Goal: Task Accomplishment & Management: Complete application form

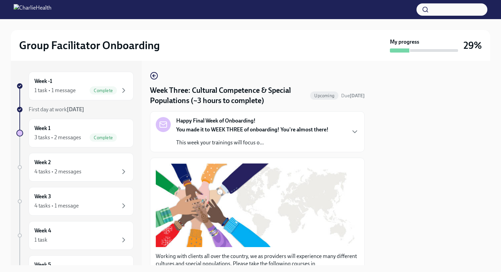
scroll to position [477, 0]
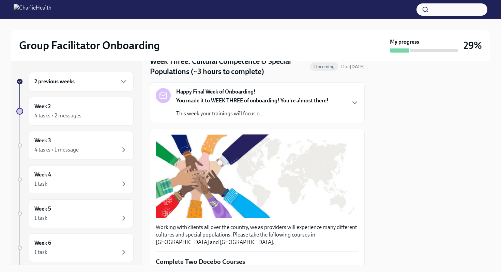
scroll to position [29, 0]
click at [58, 116] on div "4 tasks • 2 messages" at bounding box center [57, 116] width 47 height 8
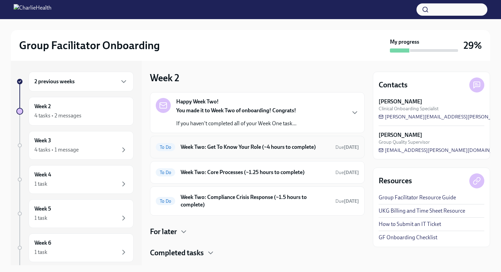
click at [285, 147] on h6 "Week Two: Get To Know Your Role (~4 hours to complete)" at bounding box center [255, 147] width 149 height 8
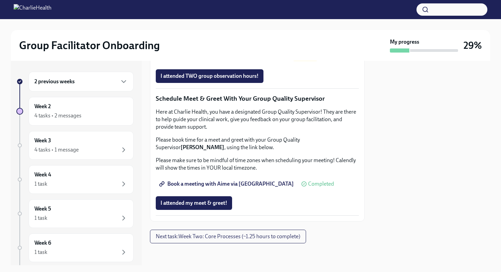
scroll to position [592, 0]
click at [236, 60] on span "Complete this form to schedule your observations" at bounding box center [223, 57] width 124 height 7
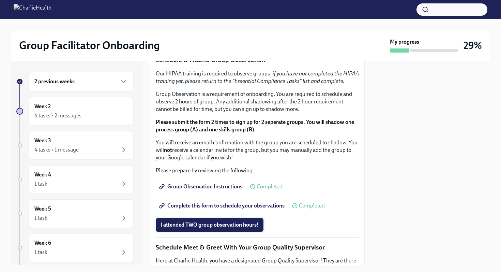
scroll to position [359, 0]
